Goal: Information Seeking & Learning: Learn about a topic

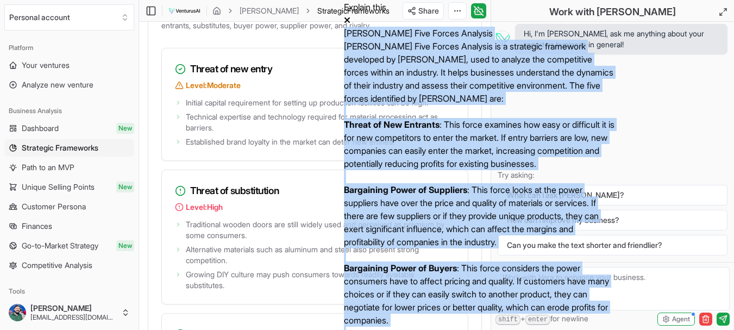
scroll to position [2071, 0]
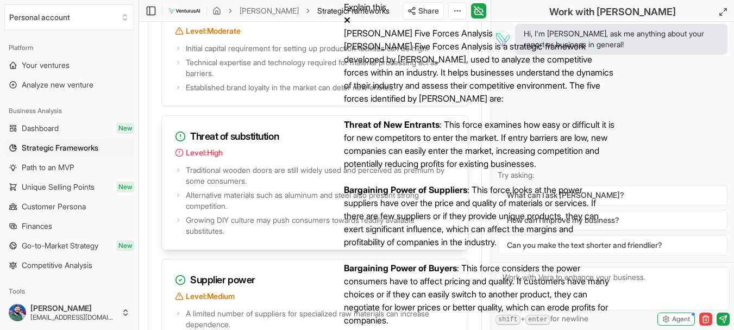
click at [429, 162] on div "Threat of substitution Level: High" at bounding box center [315, 139] width 306 height 47
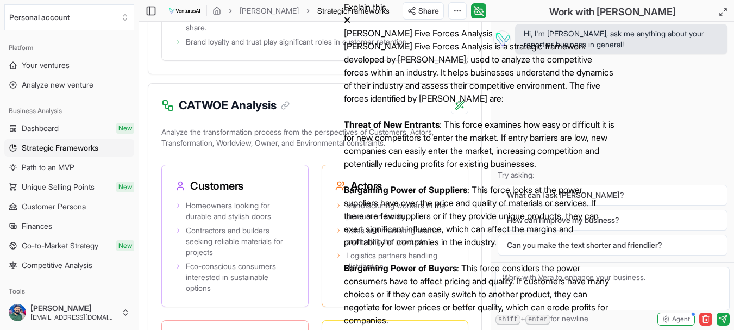
scroll to position [2669, 0]
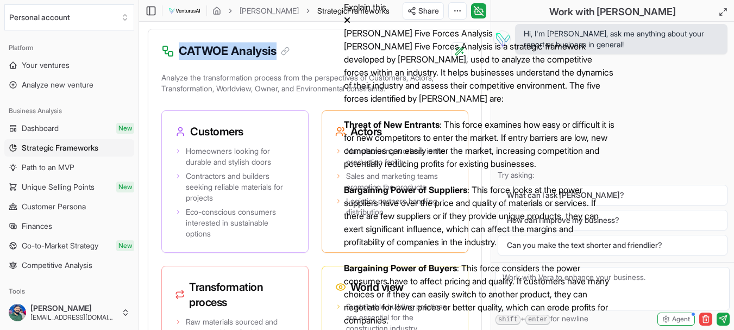
drag, startPoint x: 279, startPoint y: 174, endPoint x: 181, endPoint y: 172, distance: 97.2
click at [181, 60] on h3 "CATWOE Analysis" at bounding box center [234, 50] width 111 height 17
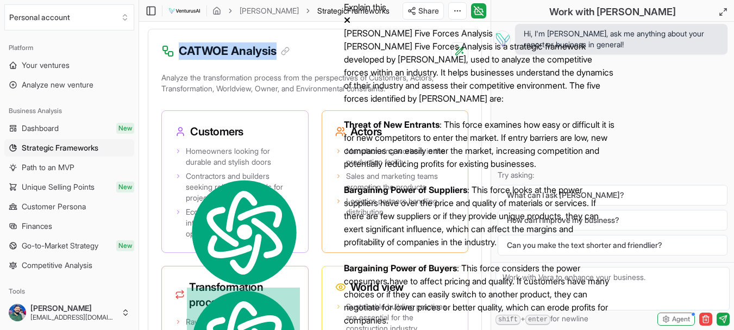
copy h3 "CATWOE Analysis"
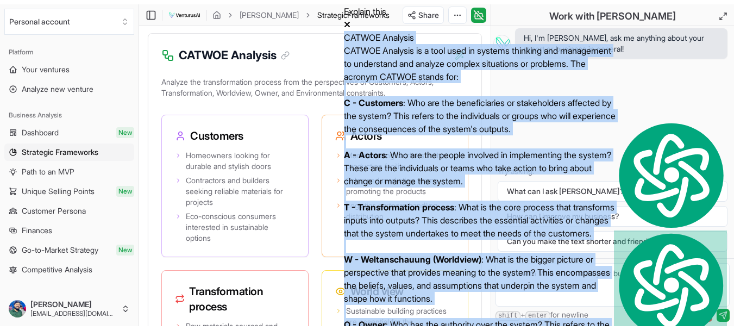
scroll to position [0, 0]
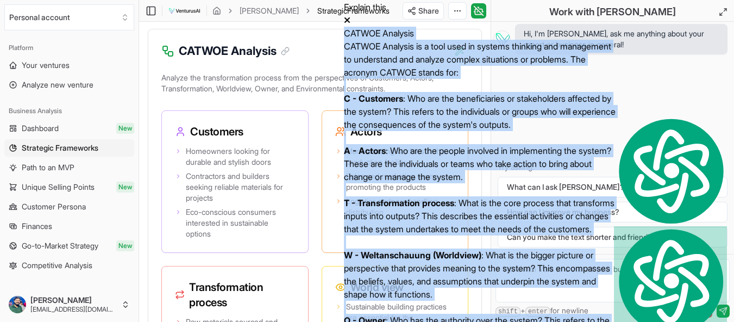
drag, startPoint x: 432, startPoint y: 93, endPoint x: 353, endPoint y: 37, distance: 96.3
click at [353, 37] on div "CATWOE Analysis CATWOE Analysis is a tool used in systems thinking and manageme…" at bounding box center [480, 85] width 272 height 117
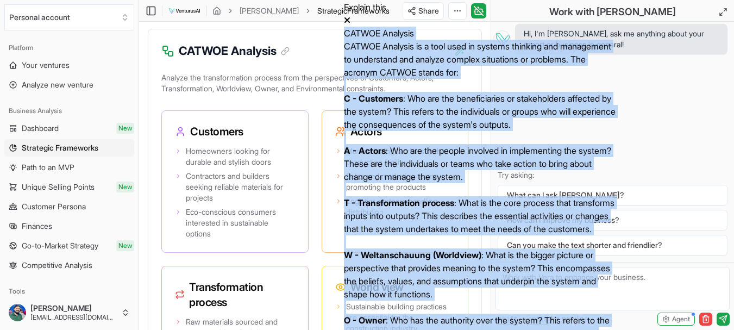
copy div "CATWOE Analysis CATWOE Analysis is a tool used in systems thinking and manageme…"
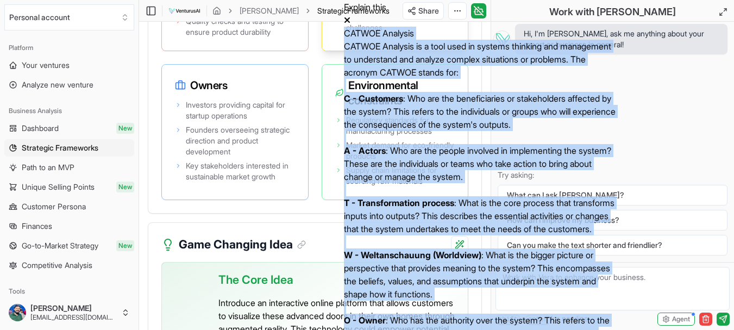
scroll to position [3049, 0]
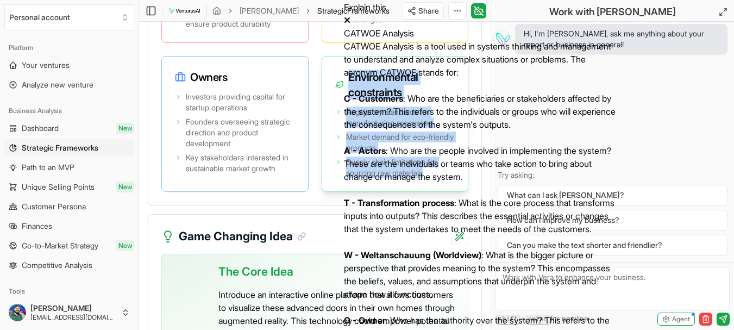
drag, startPoint x: 349, startPoint y: 196, endPoint x: 430, endPoint y: 285, distance: 120.3
click at [432, 192] on div "Environmental constraints Regulatory standards for manufacturing processes Mark…" at bounding box center [395, 124] width 147 height 136
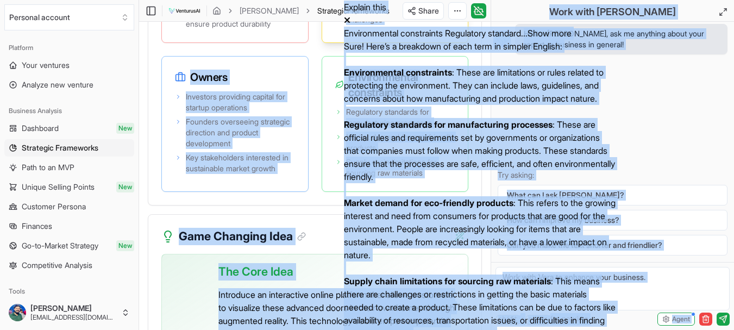
scroll to position [0, 0]
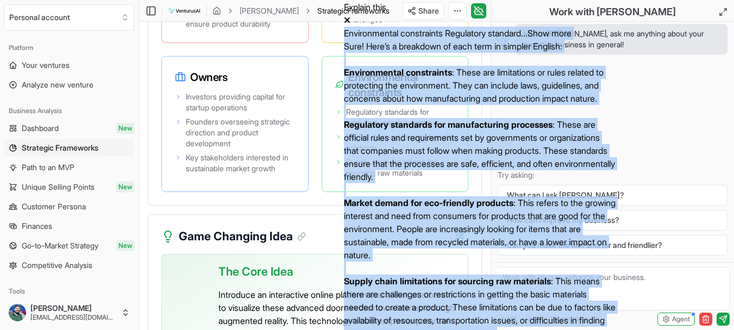
drag, startPoint x: 474, startPoint y: 92, endPoint x: 348, endPoint y: 34, distance: 139.0
click at [348, 34] on div "Environmental constraints Regulatory standard... Show more Sure! Here’s a break…" at bounding box center [480, 85] width 272 height 117
copy div "Loremipsumdol sitametcons Adipiscing elitsedd... Eius temp Inci! Utla’e d magna…"
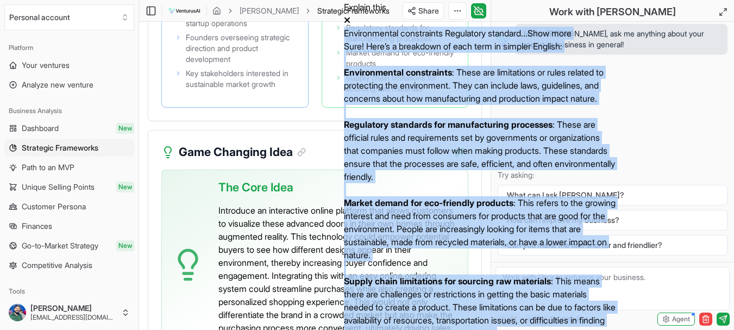
scroll to position [3158, 0]
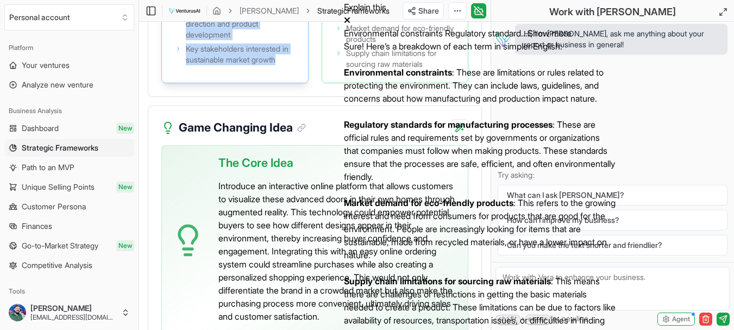
drag, startPoint x: 191, startPoint y: 88, endPoint x: 301, endPoint y: 190, distance: 149.9
click at [301, 83] on div "Owners Investors providing capital for startup operations Founders overseeing s…" at bounding box center [234, 15] width 147 height 136
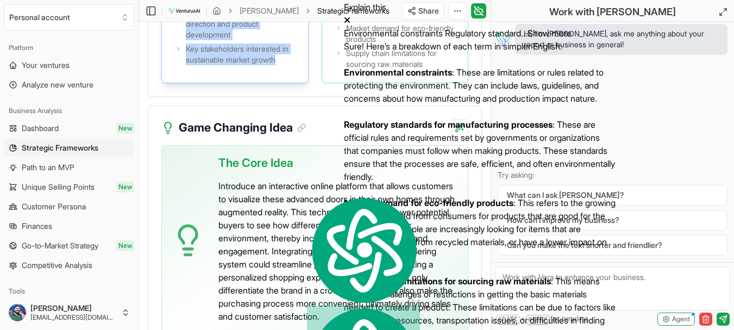
drag, startPoint x: 224, startPoint y: 133, endPoint x: 212, endPoint y: 133, distance: 11.4
click at [212, 40] on span "Founders overseeing strategic direction and product development" at bounding box center [240, 24] width 109 height 33
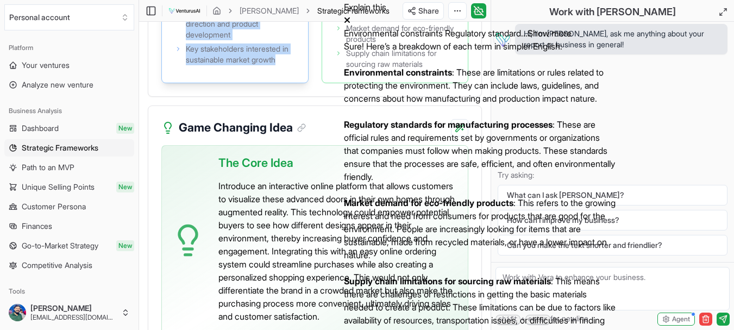
drag, startPoint x: 190, startPoint y: 90, endPoint x: 280, endPoint y: 203, distance: 144.2
click at [280, 83] on div "Owners Investors providing capital for startup operations Founders overseeing s…" at bounding box center [234, 15] width 147 height 136
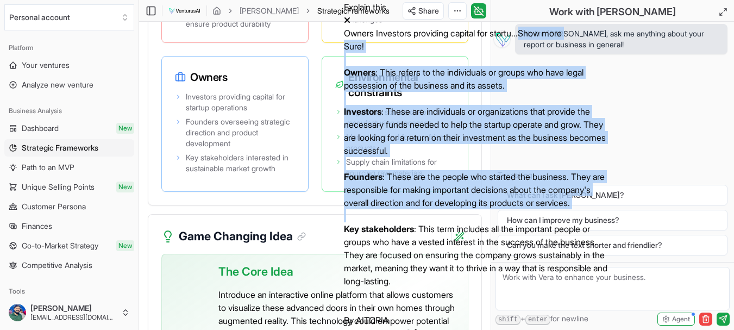
scroll to position [0, 0]
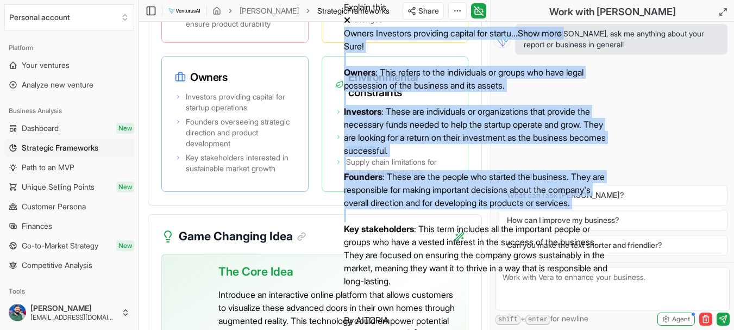
drag, startPoint x: 540, startPoint y: 77, endPoint x: 351, endPoint y: 33, distance: 194.5
click at [351, 33] on div "Owners Investors providing capital for startu... Show more Sure! Owners : This …" at bounding box center [480, 85] width 272 height 117
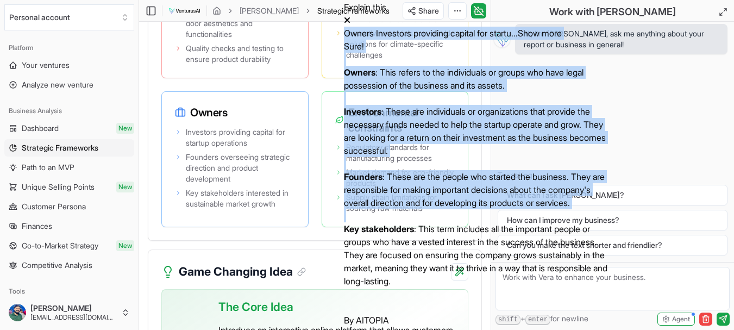
scroll to position [2995, 0]
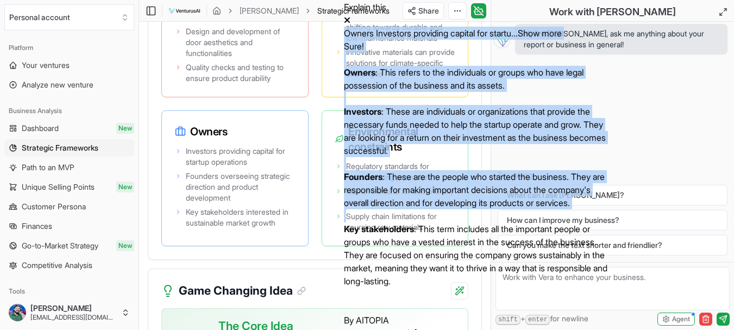
copy div "Owners Investors providing capital for startu... Show more Sure! Owners : This …"
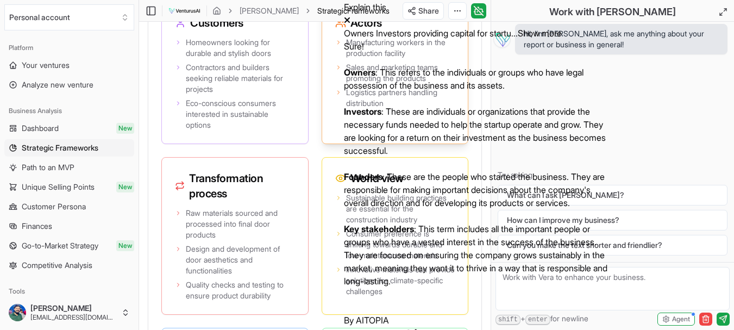
click at [411, 109] on span "Logistics partners handling distribution" at bounding box center [400, 98] width 109 height 22
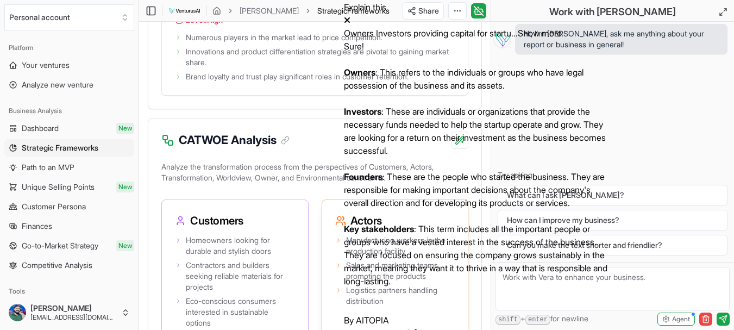
scroll to position [2560, 0]
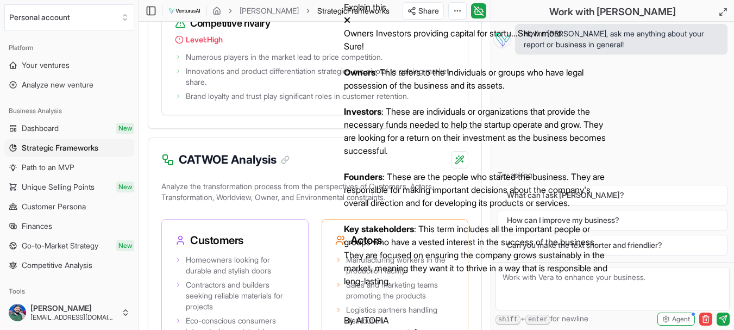
click at [350, 17] on icon at bounding box center [346, 19] width 5 height 5
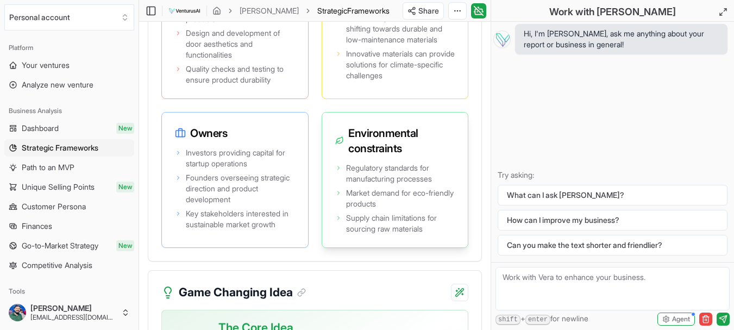
scroll to position [2940, 0]
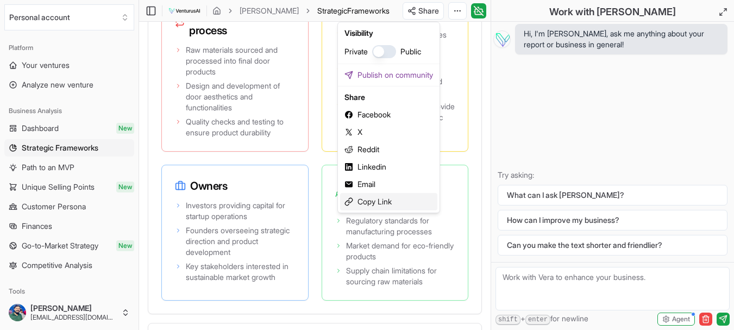
click at [374, 199] on div "Copy Link" at bounding box center [388, 201] width 97 height 17
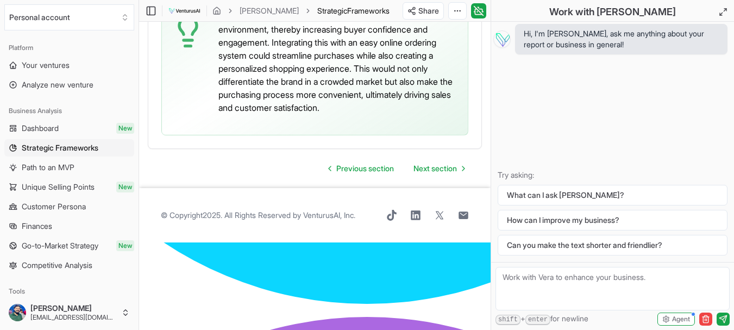
scroll to position [3347, 0]
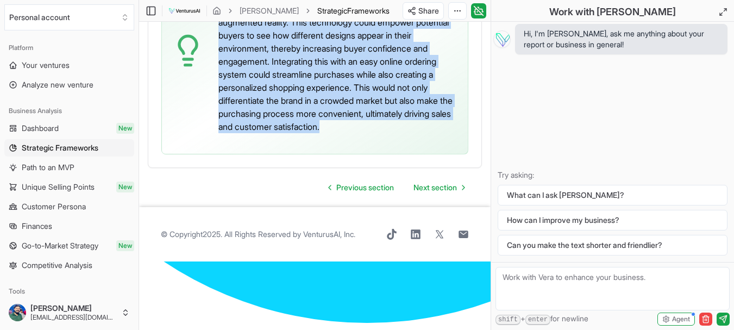
drag, startPoint x: 219, startPoint y: 116, endPoint x: 423, endPoint y: 249, distance: 242.8
click at [423, 133] on p "Introduce an interactive online platform that allows customers to visualize the…" at bounding box center [338, 61] width 241 height 143
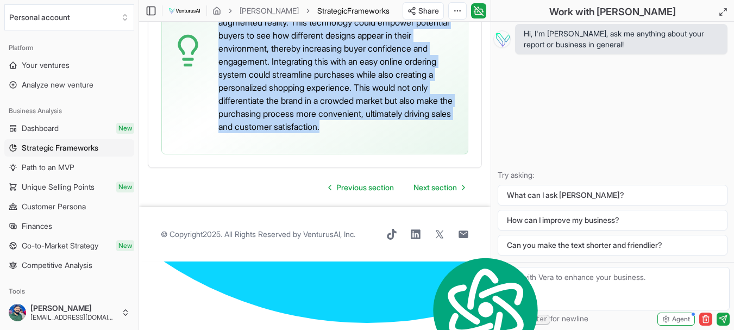
copy p "Introduce an interactive online platform that allows customers to visualize the…"
drag, startPoint x: 339, startPoint y: 171, endPoint x: 366, endPoint y: 119, distance: 58.8
click at [366, 119] on p "Introduce an interactive online platform that allows customers to visualize the…" at bounding box center [338, 61] width 241 height 143
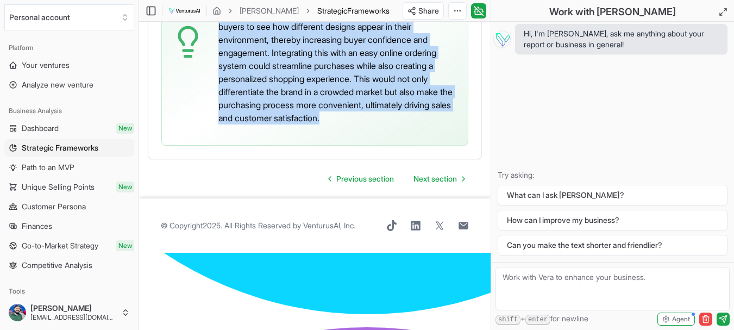
drag, startPoint x: 220, startPoint y: 82, endPoint x: 448, endPoint y: 238, distance: 275.8
click at [448, 136] on div "The Core Idea Introduce an interactive online platform that allows customers to…" at bounding box center [338, 41] width 241 height 189
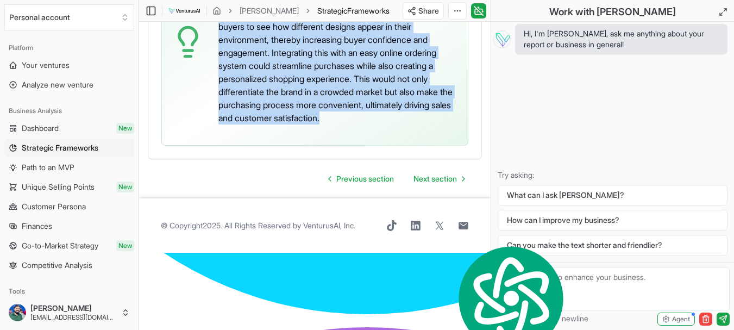
drag, startPoint x: 339, startPoint y: 173, endPoint x: 295, endPoint y: 162, distance: 45.4
click at [295, 124] on p "Introduce an interactive online platform that allows customers to visualize the…" at bounding box center [338, 52] width 241 height 143
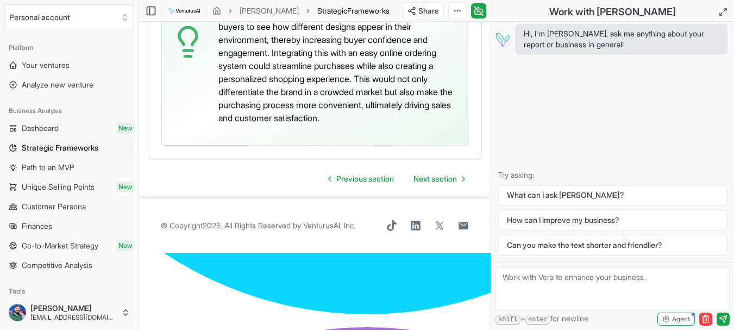
click at [317, 124] on p "Introduce an interactive online platform that allows customers to visualize the…" at bounding box center [338, 52] width 241 height 143
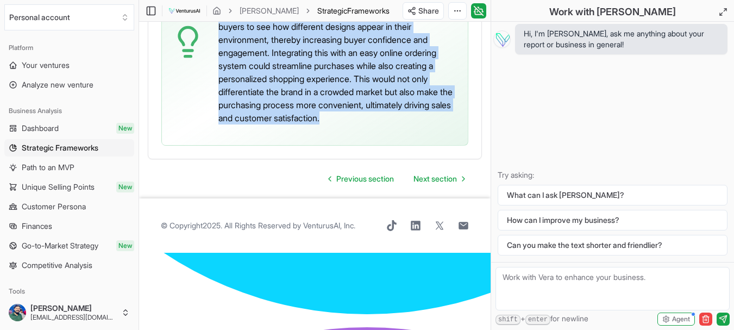
drag, startPoint x: 220, startPoint y: 84, endPoint x: 433, endPoint y: 238, distance: 262.5
click at [433, 136] on div "The Core Idea Introduce an interactive online platform that allows customers to…" at bounding box center [338, 41] width 241 height 189
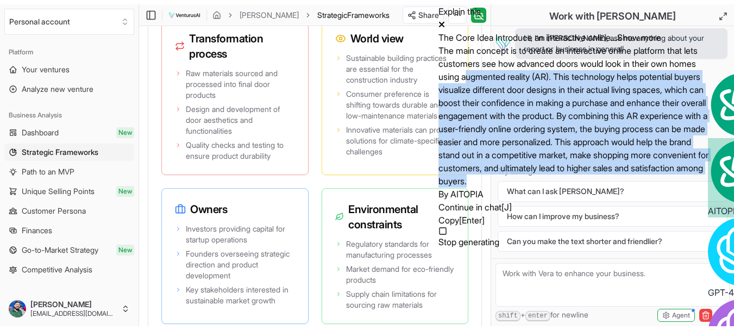
scroll to position [0, 0]
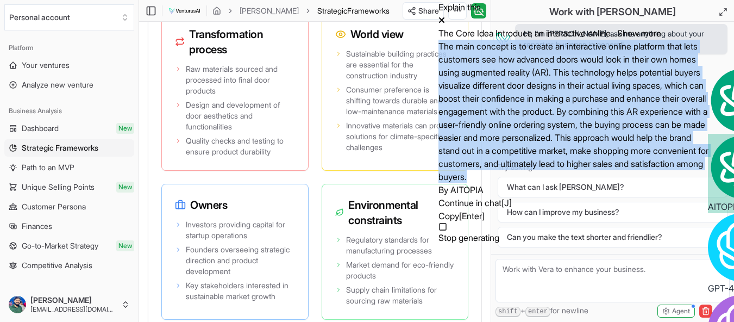
drag, startPoint x: 570, startPoint y: 89, endPoint x: 449, endPoint y: 52, distance: 126.3
click at [449, 52] on div "The main concept is to create an interactive online platform that lets customer…" at bounding box center [574, 111] width 272 height 143
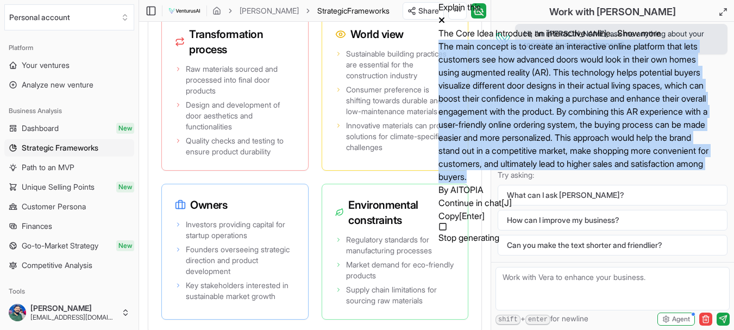
copy div "The main concept is to create an interactive online platform that lets customer…"
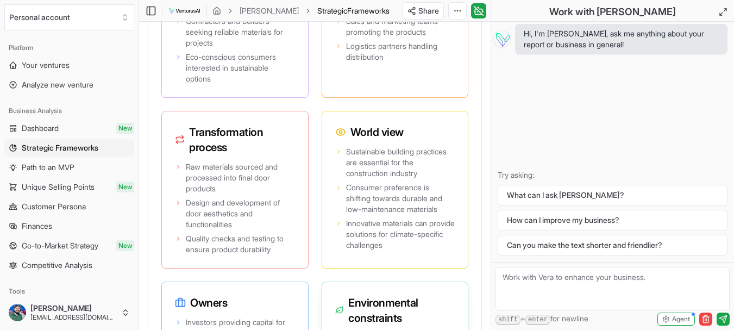
scroll to position [2804, 0]
